Goal: Information Seeking & Learning: Find specific fact

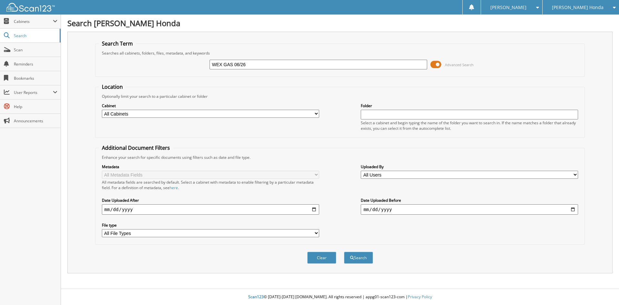
type input "WEX GAS 06/26"
click at [344, 251] on button "Search" at bounding box center [358, 257] width 29 height 12
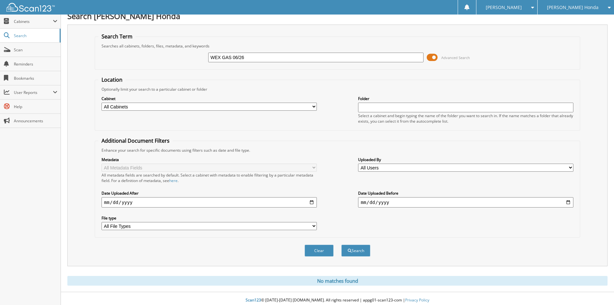
scroll to position [11, 0]
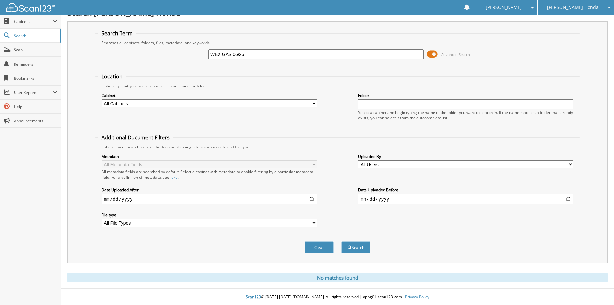
drag, startPoint x: 232, startPoint y: 51, endPoint x: 291, endPoint y: 59, distance: 59.8
click at [292, 59] on div "WEX GAS 06/26 Advanced Search" at bounding box center [337, 53] width 478 height 17
type input "WEX GAS"
click at [341, 241] on button "Search" at bounding box center [355, 247] width 29 height 12
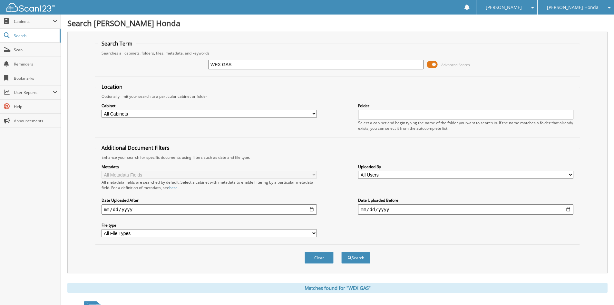
click at [281, 63] on input "WEX GAS" at bounding box center [315, 65] width 215 height 10
type input "WEX GAS 06/20"
click at [341, 251] on button "Search" at bounding box center [355, 257] width 29 height 12
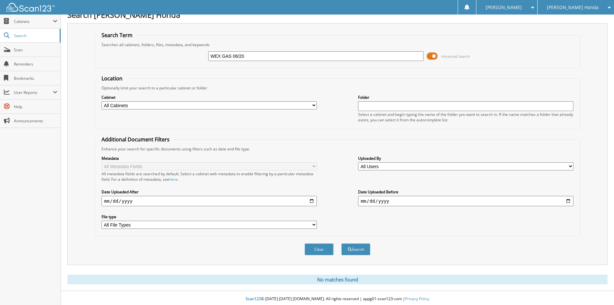
scroll to position [11, 0]
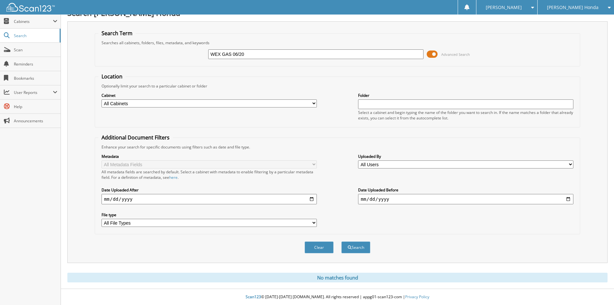
click at [293, 52] on input "WEX GAS 06/20" at bounding box center [315, 54] width 215 height 10
click at [47, 24] on span "Cabinets" at bounding box center [33, 21] width 39 height 5
click at [41, 35] on span "This Company" at bounding box center [33, 36] width 47 height 6
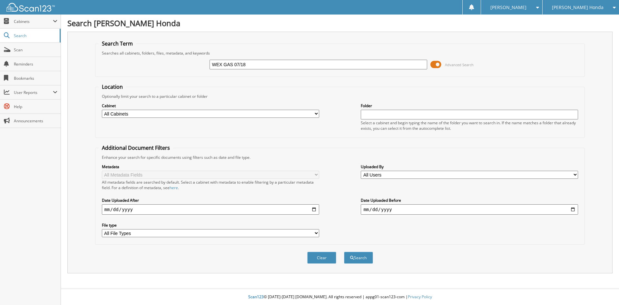
type input "WEX GAS 07/18"
click at [344, 251] on button "Search" at bounding box center [358, 257] width 29 height 12
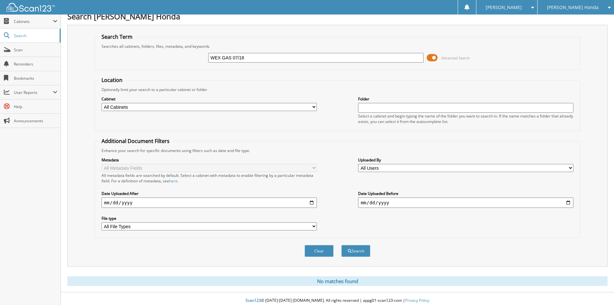
scroll to position [11, 0]
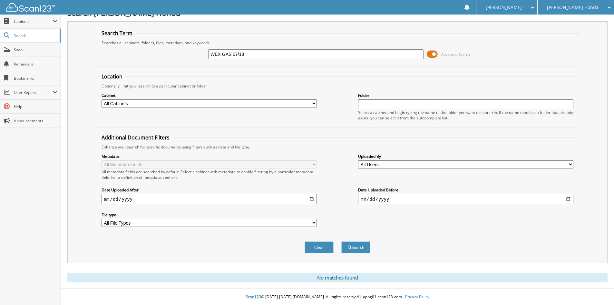
click at [288, 53] on input "WEX GAS 07/18" at bounding box center [315, 54] width 215 height 10
type input "WEX GAS"
click at [341, 241] on button "Search" at bounding box center [355, 247] width 29 height 12
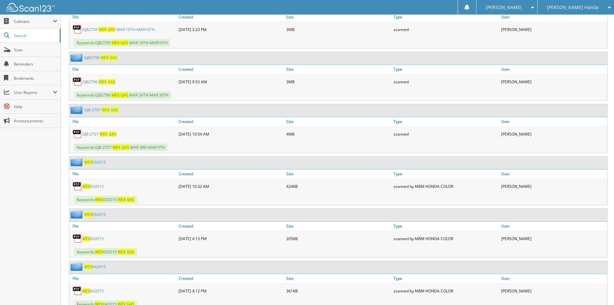
scroll to position [2900, 0]
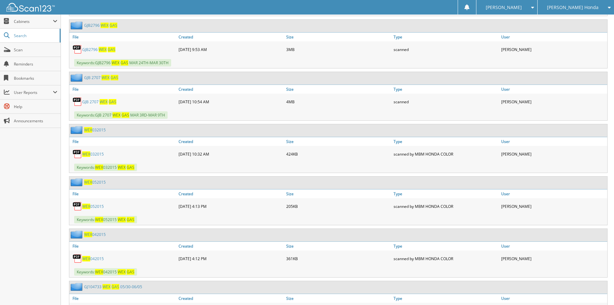
click at [100, 206] on link "W E X 0 5 2 0 1 5" at bounding box center [93, 205] width 22 height 5
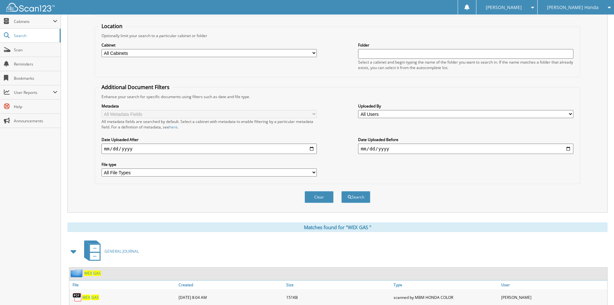
scroll to position [0, 0]
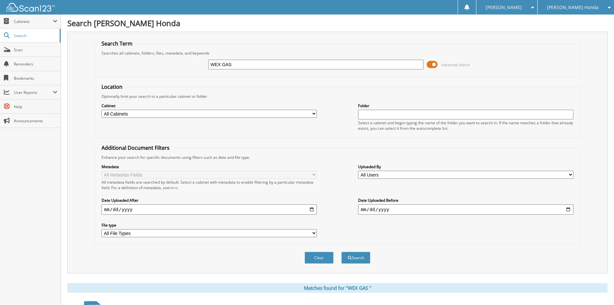
click at [193, 112] on select "All Cabinets 2022 SOLD VEHICLES 2023 SOLD VEHICLES 2024 SOLD VEHICLES 2025 SOLD…" at bounding box center [209, 114] width 215 height 8
click at [431, 113] on input "text" at bounding box center [465, 115] width 215 height 10
click at [345, 99] on div "Optionally limit your search to a particular cabinet or folder" at bounding box center [337, 95] width 478 height 5
click at [381, 177] on select "All Users Aaron Plantt Alethia Miller Alexis Aponte Alicia Plott Amber Jenkins …" at bounding box center [465, 174] width 215 height 8
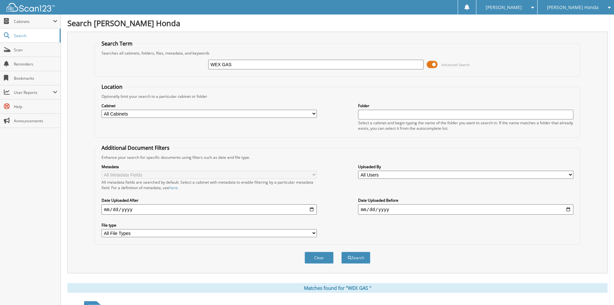
click at [334, 119] on div "Cabinet All Cabinets 2022 SOLD VEHICLES 2023 SOLD VEHICLES 2024 SOLD VEHICLES 2…" at bounding box center [337, 116] width 478 height 35
click at [312, 209] on input "date" at bounding box center [209, 209] width 215 height 10
type input "2025-06-01"
click at [567, 209] on input "date" at bounding box center [465, 209] width 215 height 10
type input "2025-08-31"
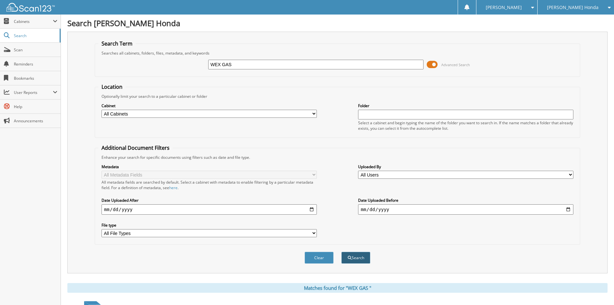
click at [352, 255] on button "Search" at bounding box center [355, 257] width 29 height 12
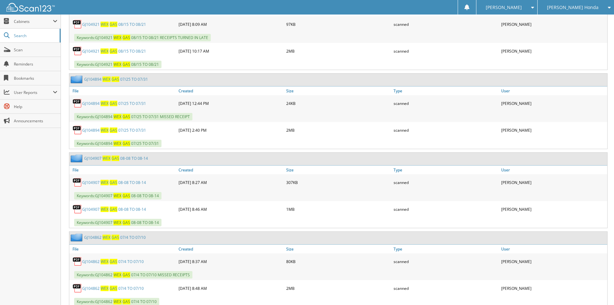
scroll to position [545, 0]
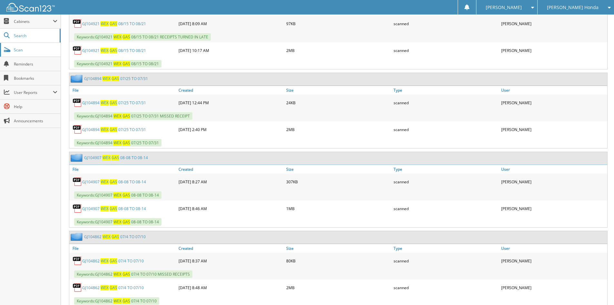
click at [25, 50] on span "Scan" at bounding box center [36, 49] width 44 height 5
